Goal: Task Accomplishment & Management: Use online tool/utility

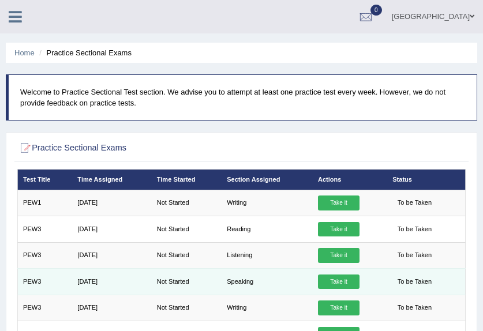
scroll to position [58, 0]
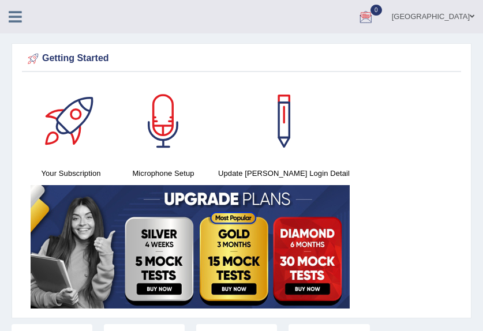
click at [374, 18] on div at bounding box center [365, 17] width 17 height 17
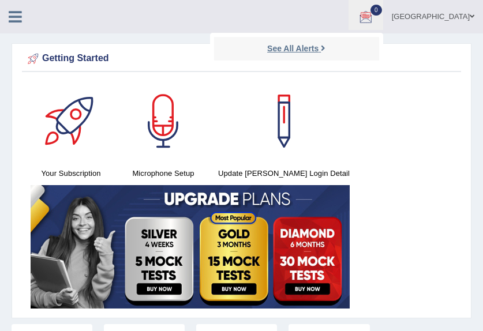
click at [328, 48] on link "See All Alerts" at bounding box center [296, 48] width 64 height 13
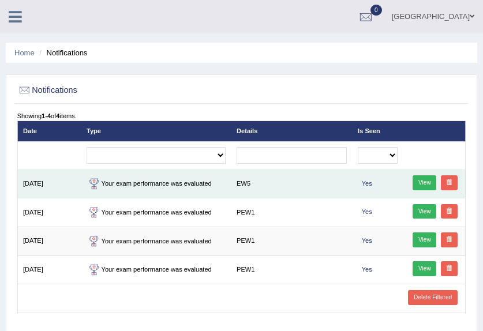
click at [427, 183] on link "View" at bounding box center [424, 182] width 24 height 15
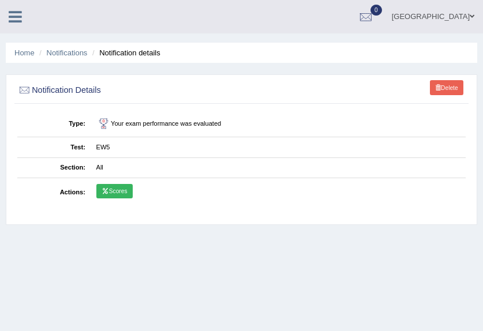
click at [112, 195] on link "Scores" at bounding box center [114, 191] width 36 height 15
click at [24, 50] on link "Home" at bounding box center [24, 52] width 20 height 9
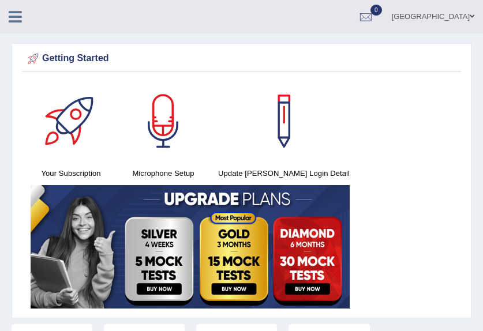
click at [16, 14] on icon at bounding box center [15, 16] width 13 height 15
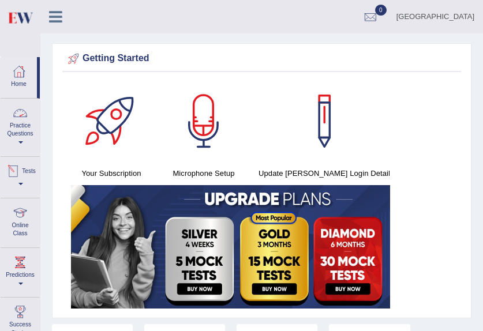
click at [22, 182] on link "Tests" at bounding box center [20, 175] width 39 height 37
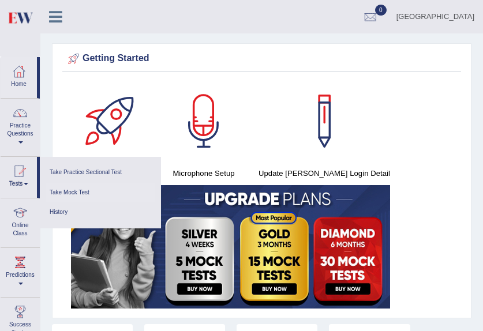
click at [77, 190] on link "Take Mock Test" at bounding box center [101, 193] width 110 height 20
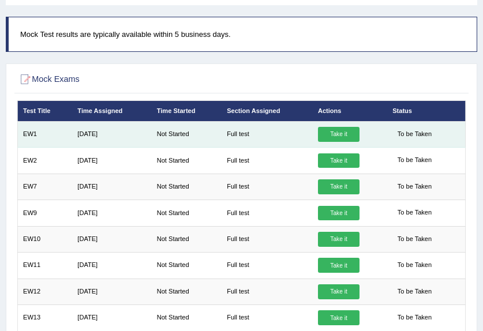
click at [339, 137] on link "Take it" at bounding box center [339, 134] width 42 height 15
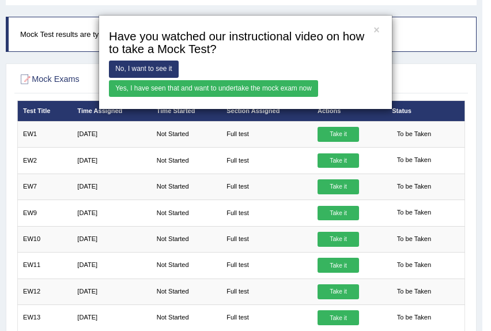
click at [246, 91] on link "Yes, I have seen that and want to undertake the mock exam now" at bounding box center [213, 88] width 209 height 17
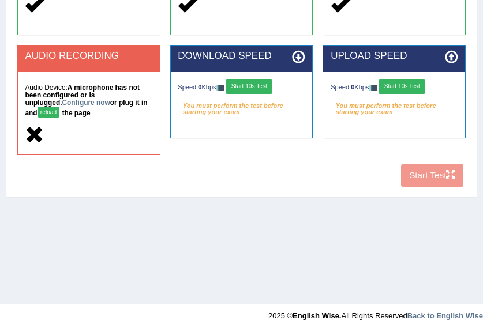
scroll to position [274, 0]
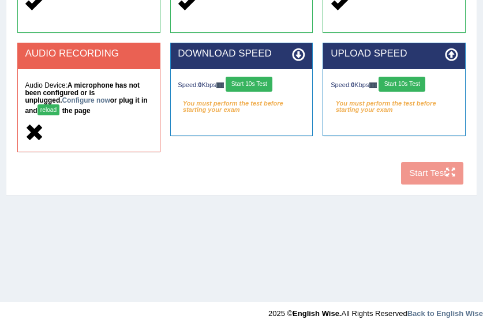
click at [423, 177] on div "COOKIES Cookies Enabled JAVASCRIPT Javascript Enabled BROWSER Browser: Chrome S…" at bounding box center [240, 13] width 453 height 353
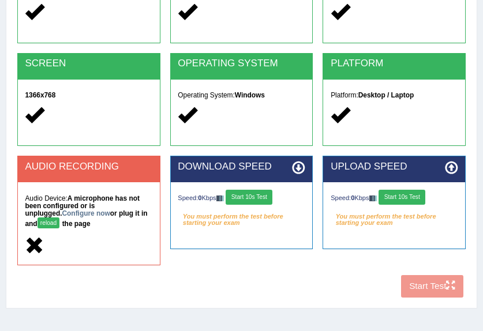
scroll to position [159, 0]
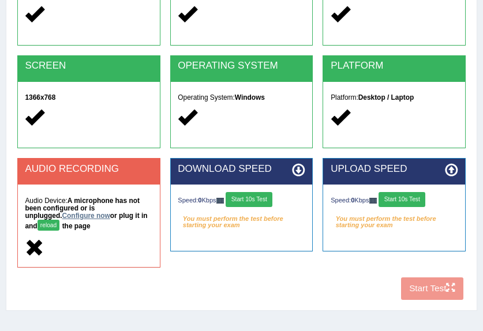
click at [62, 216] on link "Configure now" at bounding box center [86, 216] width 48 height 8
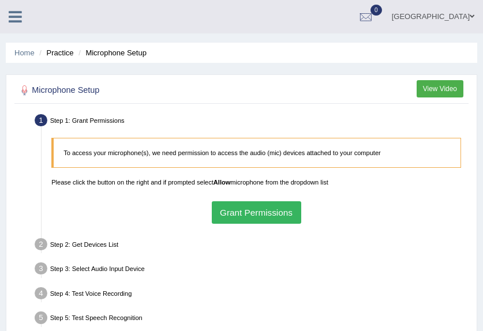
click at [266, 217] on button "Grant Permissions" at bounding box center [256, 212] width 89 height 22
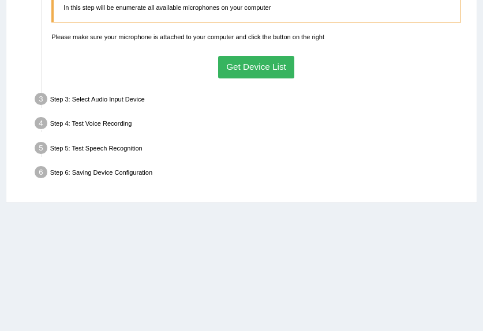
scroll to position [115, 0]
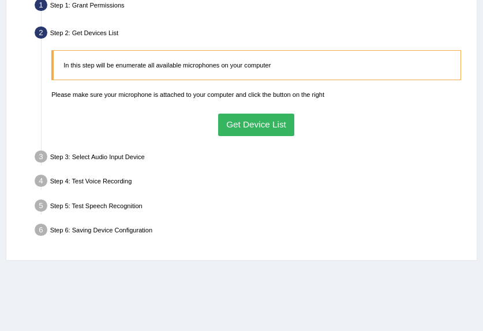
click at [267, 128] on button "Get Device List" at bounding box center [256, 125] width 77 height 22
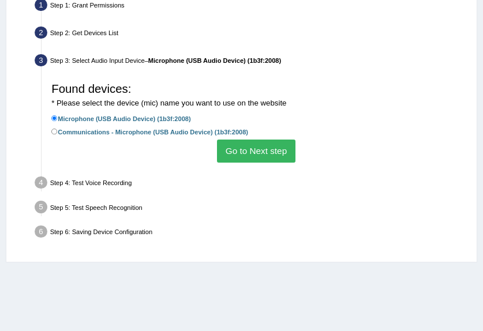
click at [262, 151] on button "Go to Next step" at bounding box center [256, 151] width 78 height 22
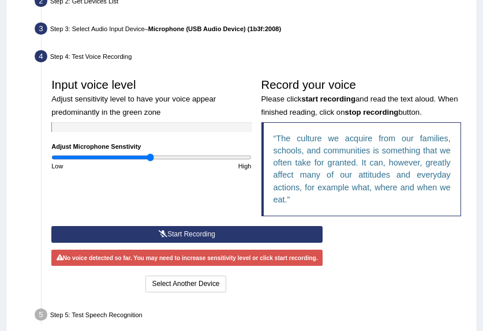
scroll to position [173, 0]
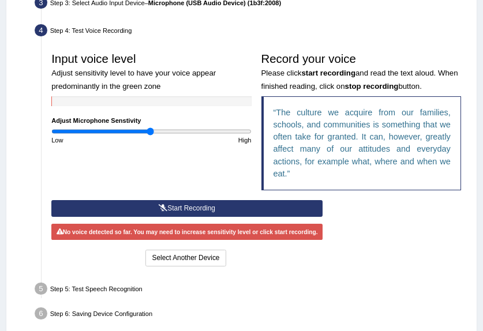
click at [201, 209] on button "Start Recording" at bounding box center [186, 208] width 271 height 17
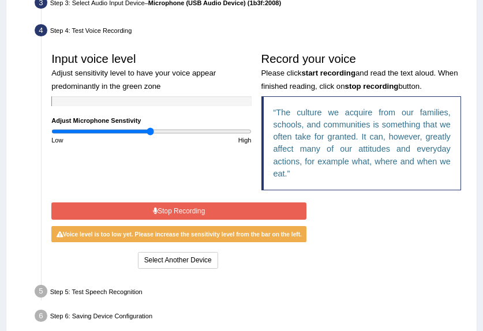
click at [223, 207] on button "Stop Recording" at bounding box center [178, 210] width 255 height 17
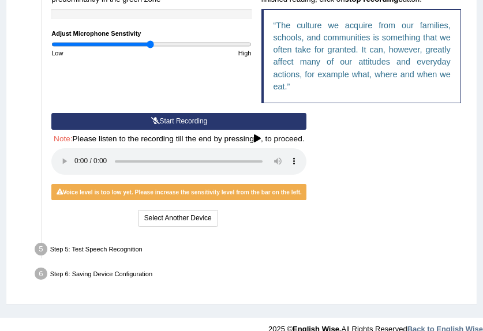
scroll to position [276, 0]
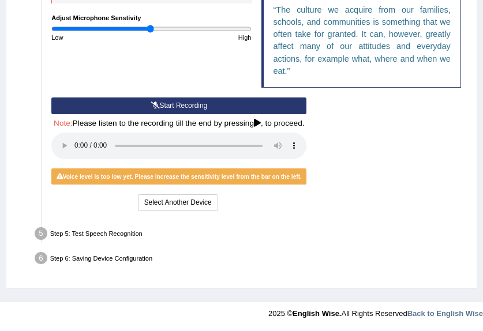
click at [131, 237] on div "Step 5: Test Speech Recognition" at bounding box center [252, 234] width 442 height 21
click at [249, 231] on div "Step 5: Test Speech Recognition" at bounding box center [252, 234] width 442 height 21
click at [133, 234] on div "Step 5: Test Speech Recognition" at bounding box center [252, 234] width 442 height 21
click at [103, 235] on div "Step 5: Test Speech Recognition" at bounding box center [252, 234] width 442 height 21
click at [258, 126] on icon at bounding box center [257, 123] width 7 height 8
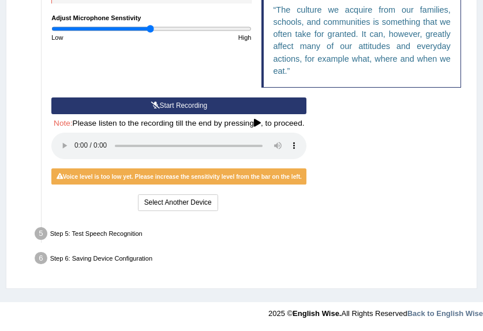
click at [259, 121] on icon at bounding box center [257, 123] width 7 height 8
click at [257, 225] on div "Step 5: Test Speech Recognition" at bounding box center [252, 234] width 442 height 21
click at [40, 235] on li "Step 5: Test Speech Recognition Text to read The culture we acquire from our fa…" at bounding box center [251, 234] width 429 height 21
click at [206, 107] on button "Start Recording" at bounding box center [178, 105] width 255 height 17
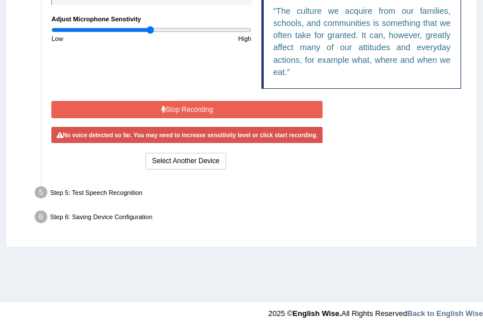
scroll to position [274, 0]
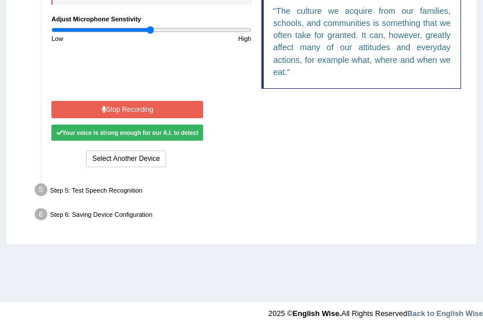
click at [138, 108] on button "Stop Recording" at bounding box center [127, 109] width 152 height 17
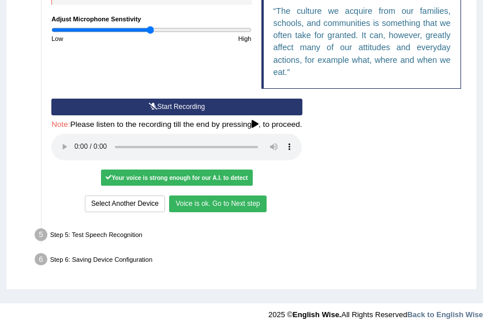
click at [215, 206] on button "Voice is ok. Go to Next step" at bounding box center [217, 203] width 97 height 17
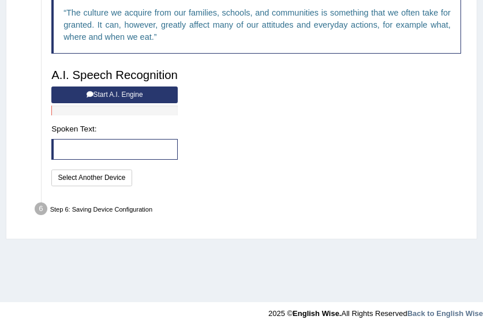
click at [126, 96] on button "Start A.I. Engine" at bounding box center [114, 94] width 126 height 17
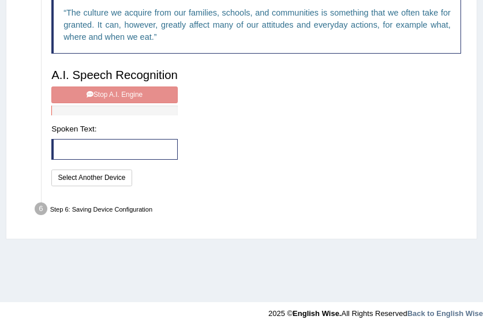
click at [126, 96] on div "A.I. Speech Recognition Start A.I. Engine Stop A.I. Engine Note: Please listen …" at bounding box center [115, 125] width 136 height 125
click at [52, 80] on h3 "A.I. Speech Recognition" at bounding box center [114, 75] width 126 height 13
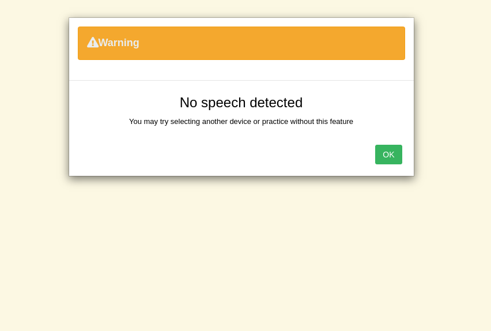
click at [393, 158] on button "OK" at bounding box center [388, 155] width 27 height 20
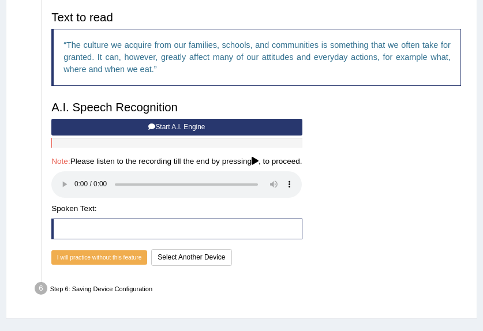
scroll to position [217, 0]
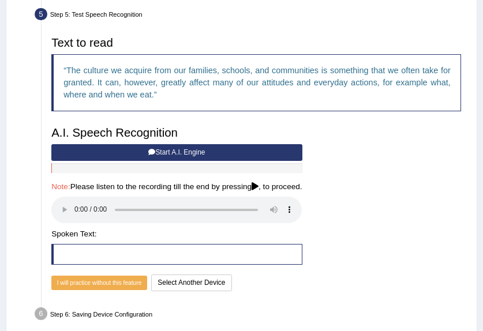
click at [60, 253] on blockquote at bounding box center [176, 254] width 250 height 21
click at [179, 153] on button "Start A.I. Engine" at bounding box center [176, 152] width 250 height 17
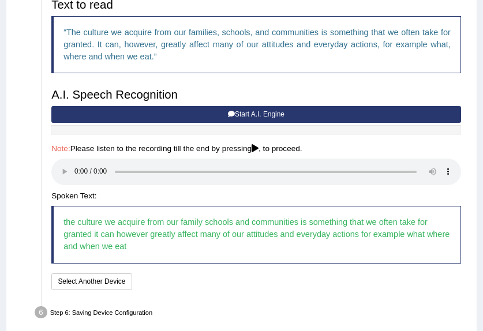
scroll to position [274, 0]
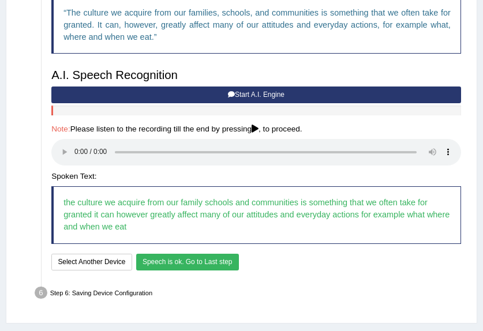
click at [204, 258] on button "Speech is ok. Go to Last step" at bounding box center [187, 262] width 103 height 17
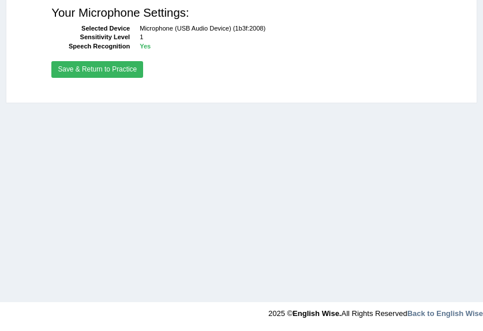
scroll to position [265, 0]
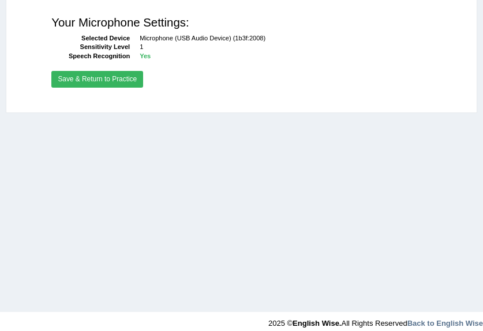
click at [114, 82] on button "Save & Return to Practice" at bounding box center [97, 79] width 92 height 17
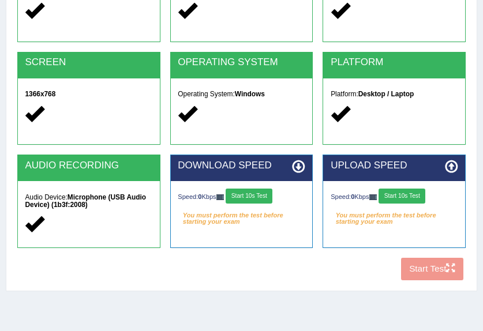
scroll to position [231, 0]
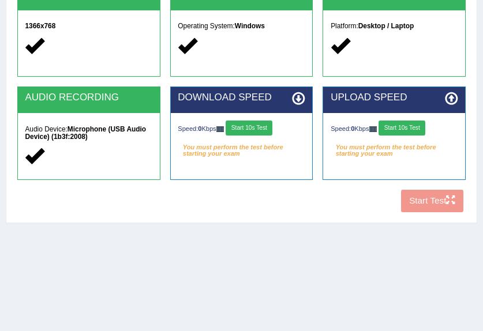
click at [434, 202] on div "COOKIES Cookies Enabled JAVASCRIPT Javascript Enabled BROWSER Browser: Chrome S…" at bounding box center [240, 49] width 453 height 337
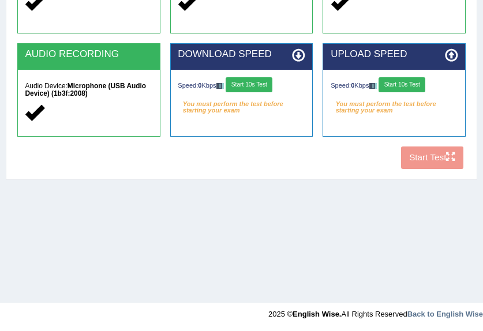
scroll to position [274, 0]
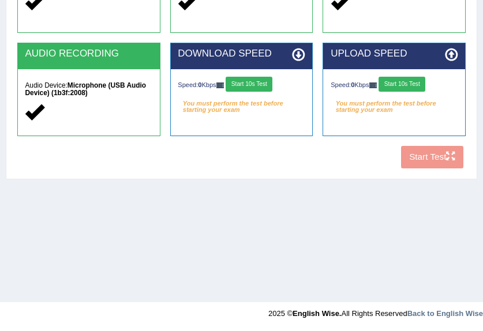
click at [298, 53] on icon at bounding box center [298, 54] width 13 height 13
click at [298, 58] on icon at bounding box center [298, 54] width 13 height 13
click at [266, 82] on button "Start 10s Test" at bounding box center [248, 84] width 47 height 15
click at [423, 84] on button "Start 10s Test" at bounding box center [401, 84] width 47 height 15
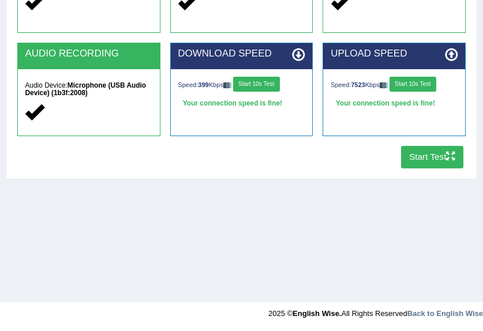
click at [433, 157] on button "Start Test" at bounding box center [432, 157] width 63 height 22
